Goal: Transaction & Acquisition: Purchase product/service

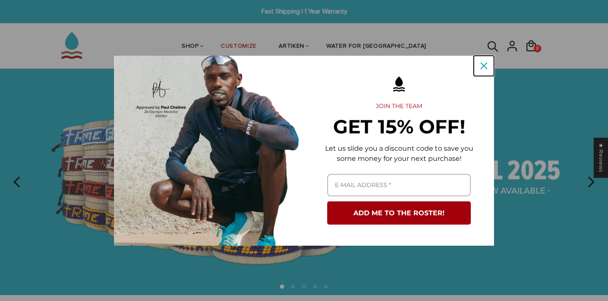
click at [481, 64] on icon "close icon" at bounding box center [483, 65] width 7 height 7
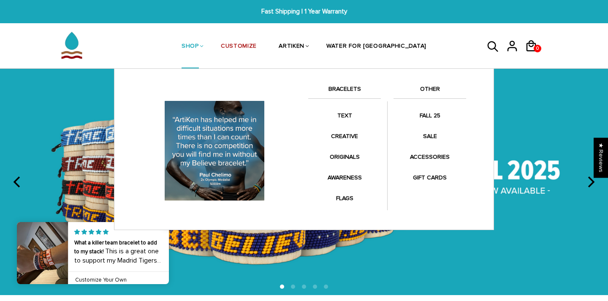
click at [344, 89] on link "BRACELETS" at bounding box center [344, 91] width 73 height 14
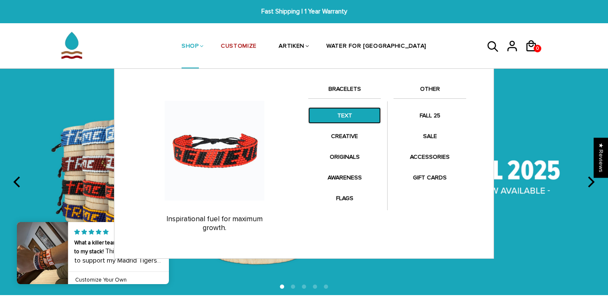
click at [348, 108] on link "TEXT" at bounding box center [344, 115] width 73 height 16
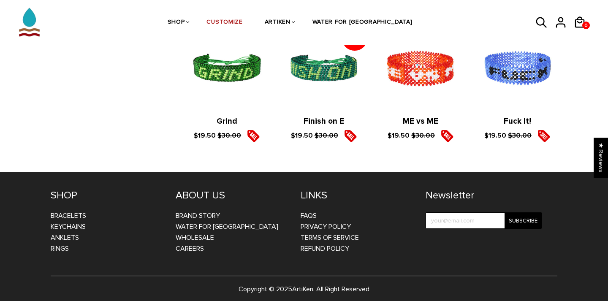
scroll to position [1407, 0]
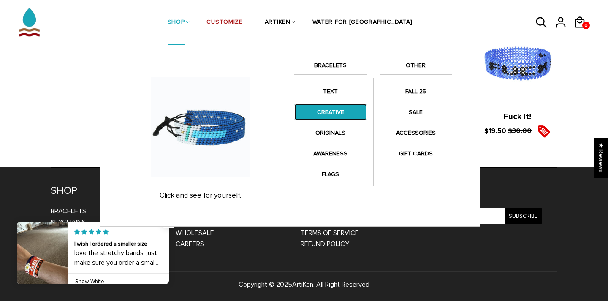
click at [319, 115] on link "CREATIVE" at bounding box center [330, 112] width 73 height 16
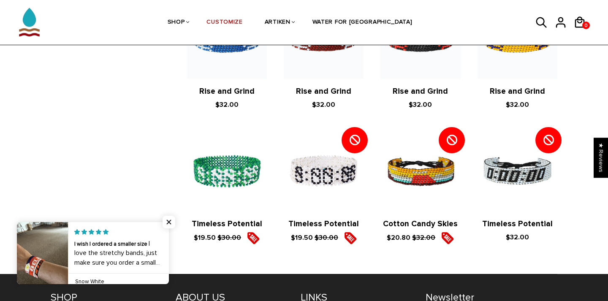
scroll to position [854, 0]
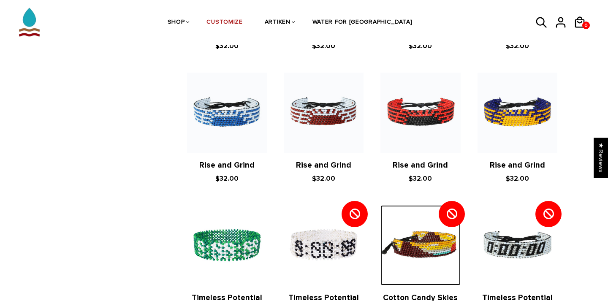
click at [407, 206] on img at bounding box center [420, 245] width 80 height 80
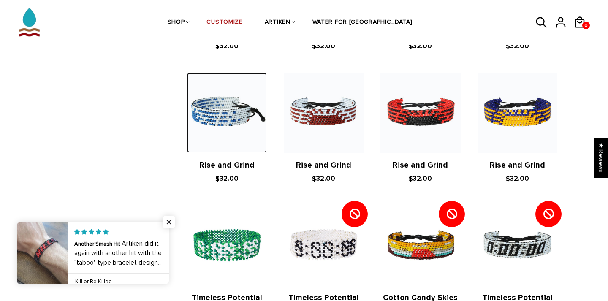
click at [225, 99] on img at bounding box center [227, 113] width 80 height 80
